Goal: Task Accomplishment & Management: Complete application form

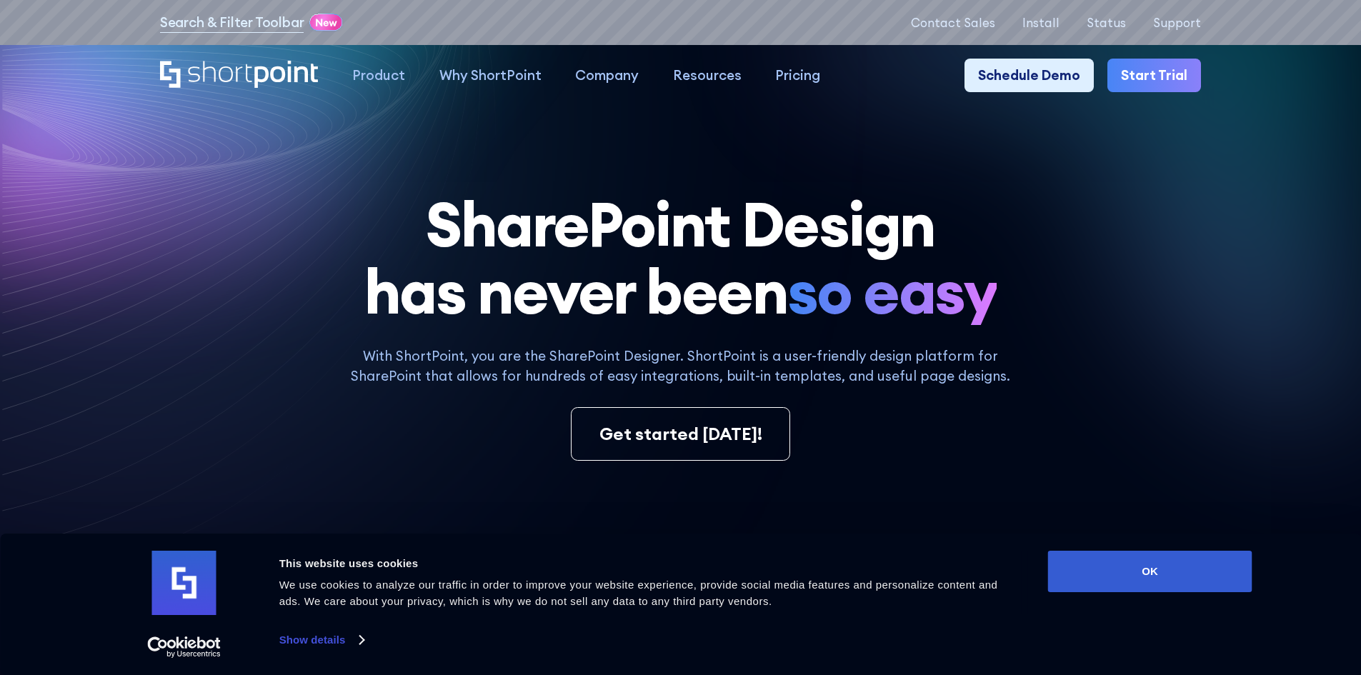
click at [1157, 80] on link "Start Trial" at bounding box center [1154, 76] width 94 height 34
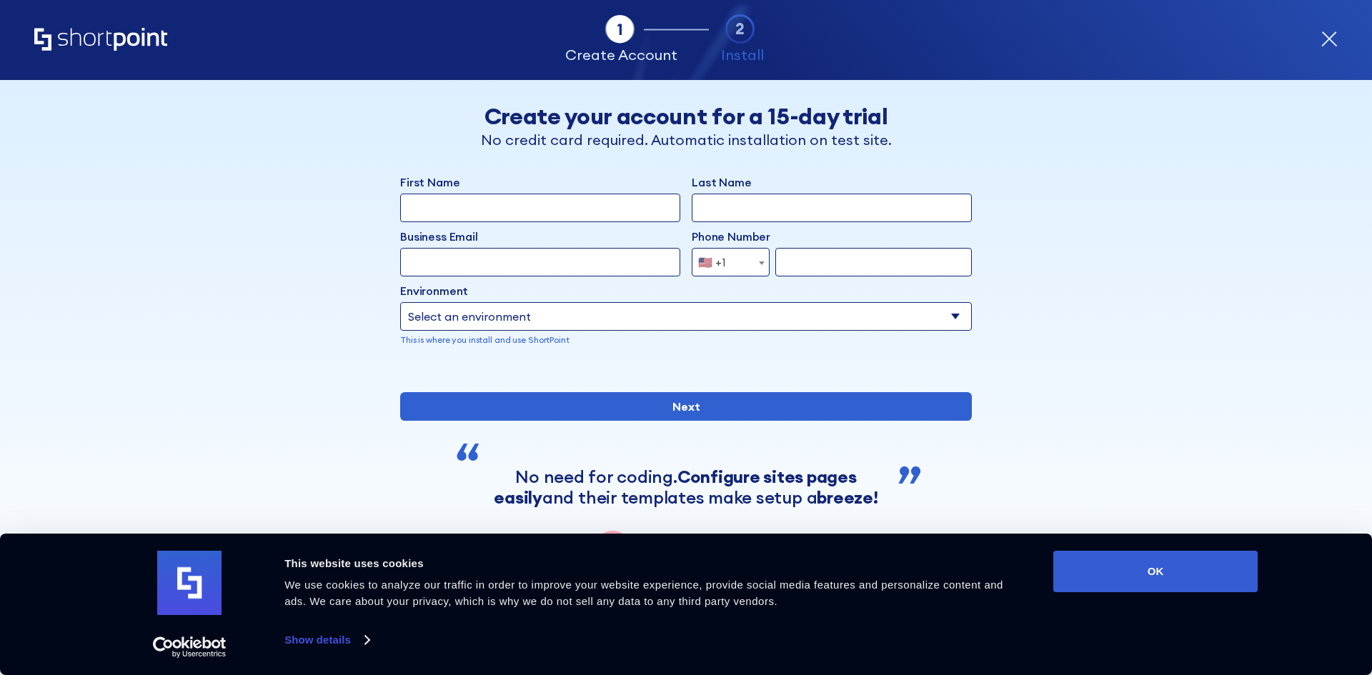
click at [542, 204] on input "First Name" at bounding box center [540, 208] width 280 height 29
type input "[PERSON_NAME]"
click at [535, 256] on input "Business Email" at bounding box center [540, 262] width 280 height 29
type input "[PERSON_NAME][EMAIL_ADDRESS][DOMAIN_NAME]"
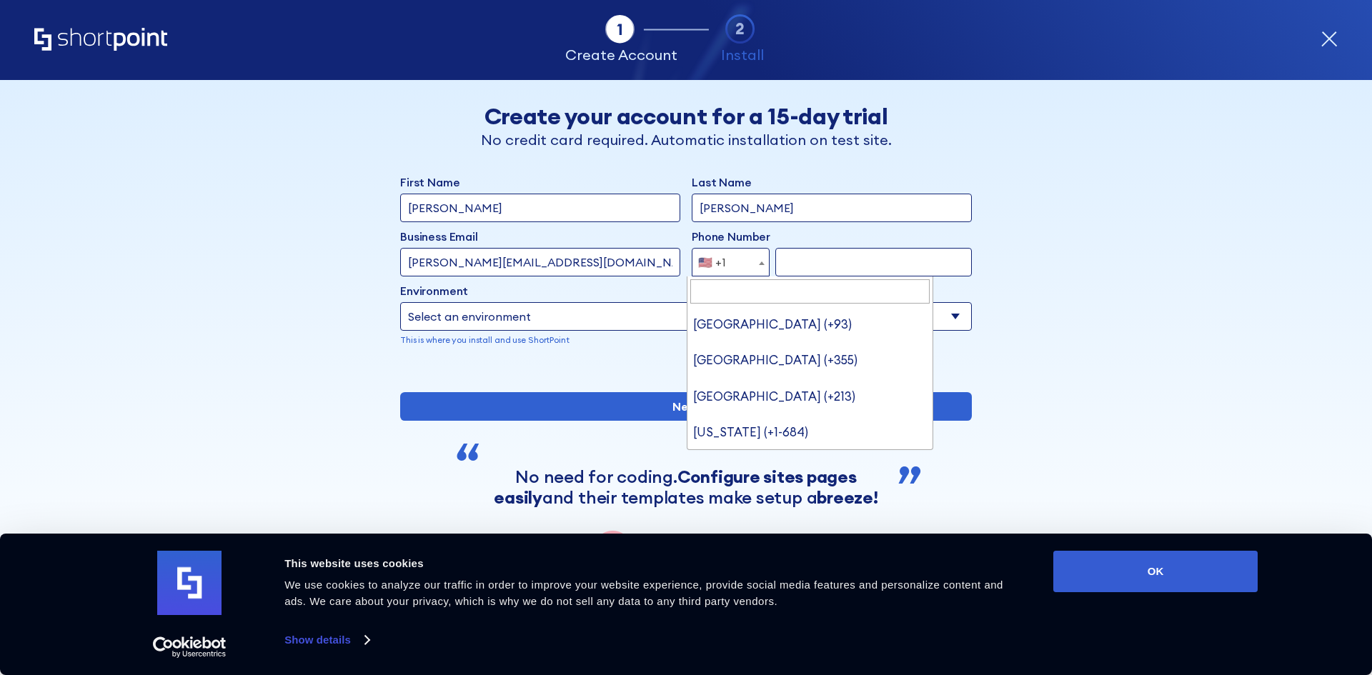
click at [743, 263] on span "🇺🇸 +1" at bounding box center [731, 262] width 78 height 29
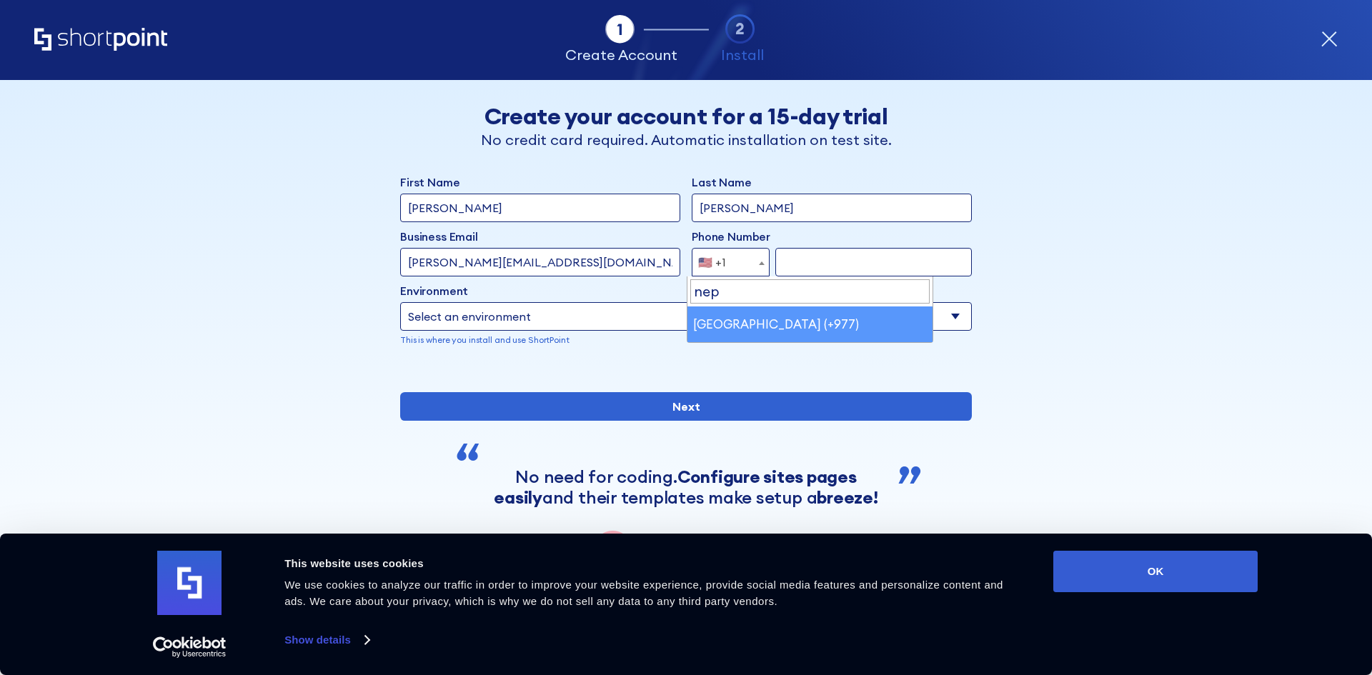
type input "nep"
select select "+977"
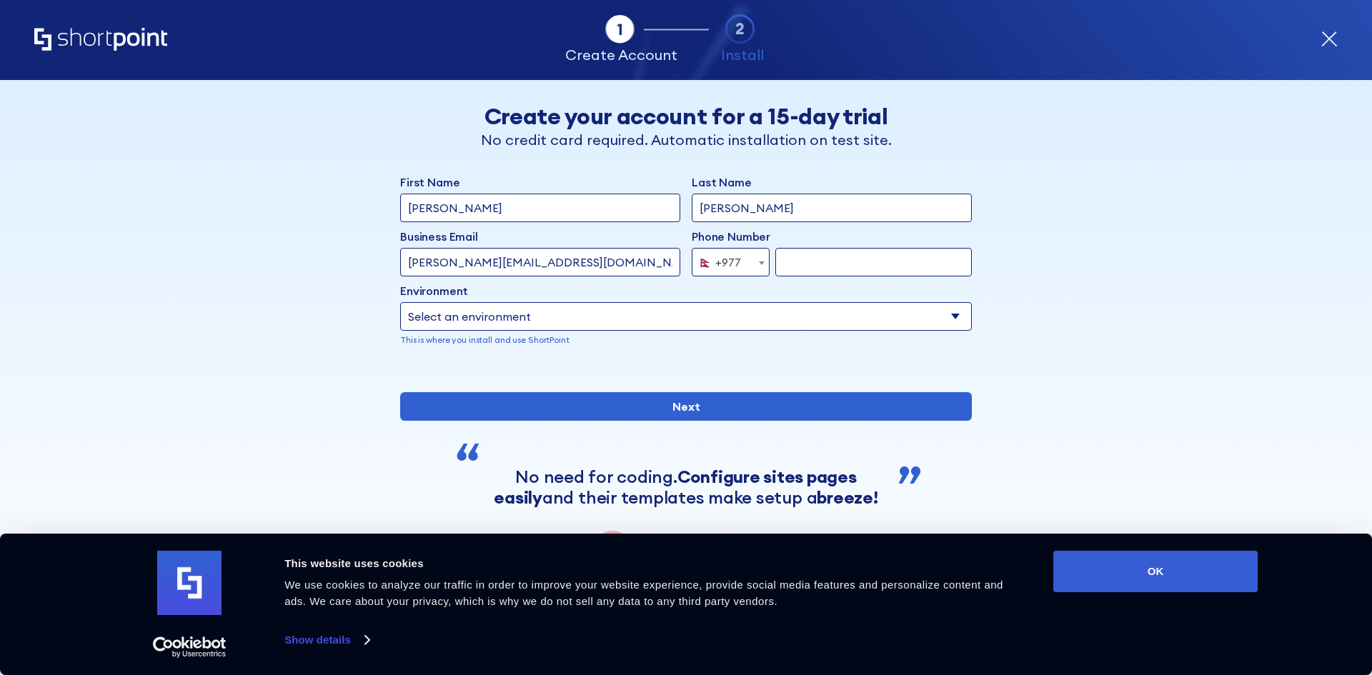
click at [835, 266] on input "form" at bounding box center [873, 262] width 196 height 29
type input "9860167460"
click at [771, 315] on select "Select an environment Microsoft 365 SharePoint Online SharePoint 2019 (On-Premi…" at bounding box center [686, 316] width 572 height 29
select select "Microsoft 365"
click at [400, 302] on select "Select an environment Microsoft 365 SharePoint Online SharePoint 2019 (On-Premi…" at bounding box center [686, 316] width 572 height 29
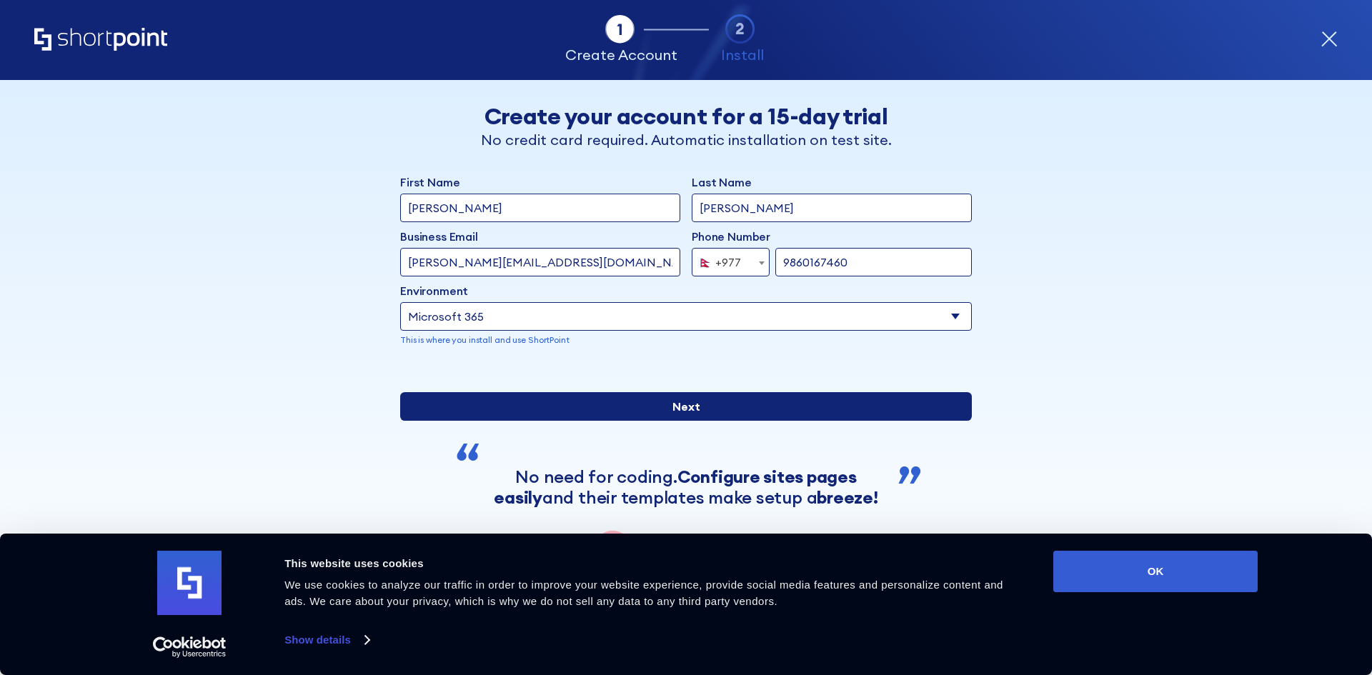
click at [799, 421] on input "Next" at bounding box center [686, 406] width 572 height 29
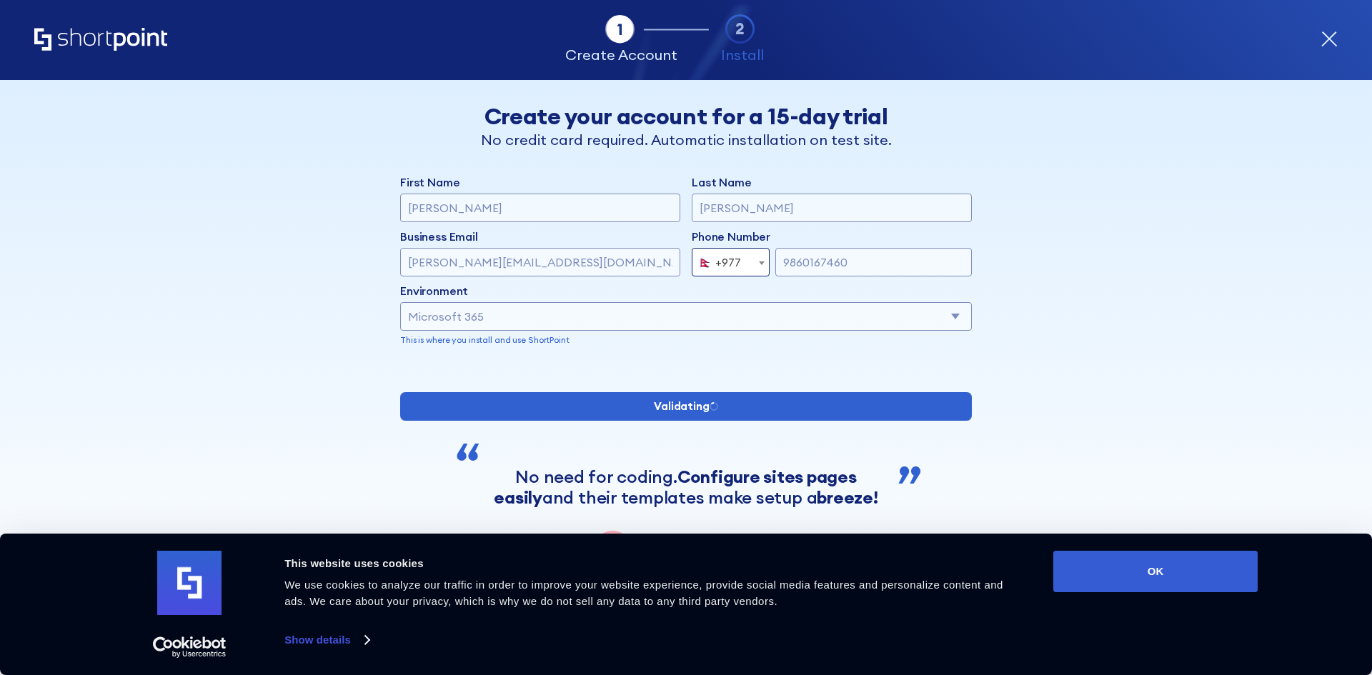
click at [926, 310] on div "Select an environment Microsoft 365 SharePoint Online SharePoint 2019 (On-Premi…" at bounding box center [686, 316] width 572 height 29
